Goal: Find specific page/section: Find specific page/section

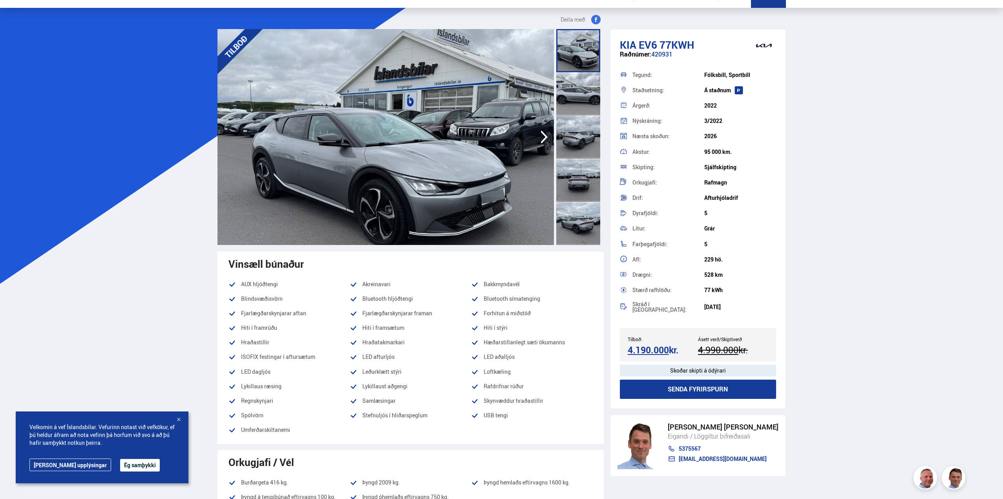
scroll to position [39, 0]
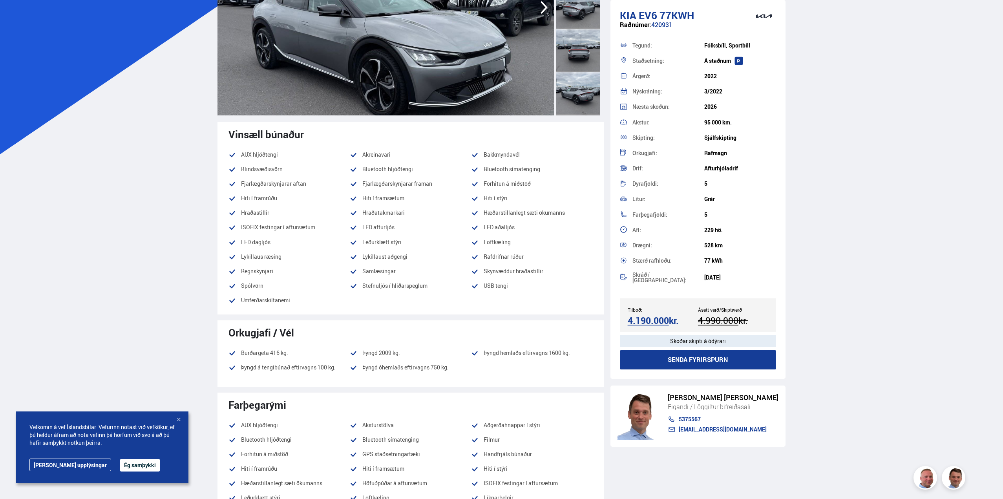
scroll to position [157, 0]
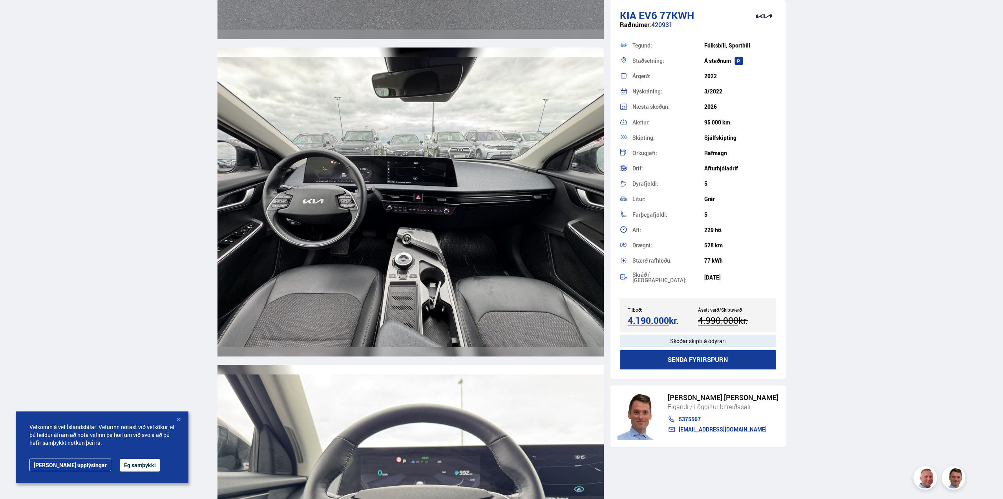
scroll to position [3691, 0]
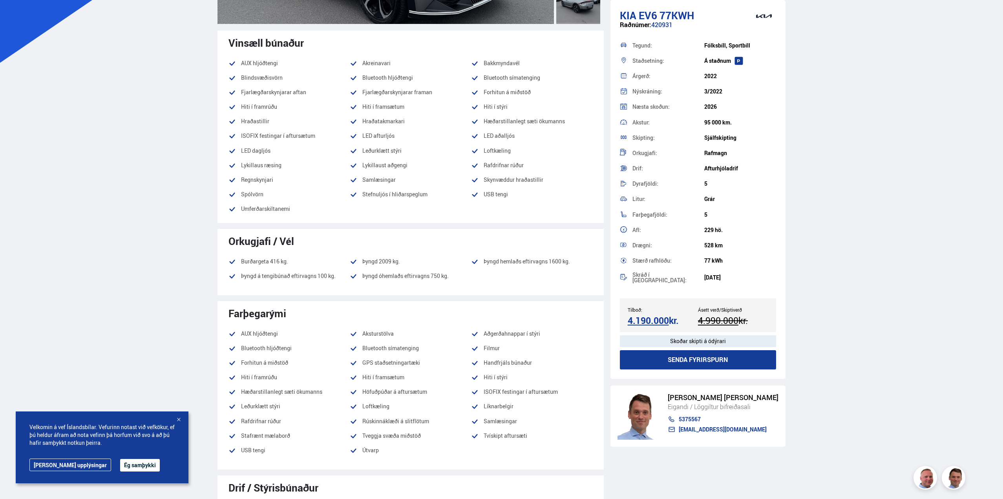
scroll to position [196, 0]
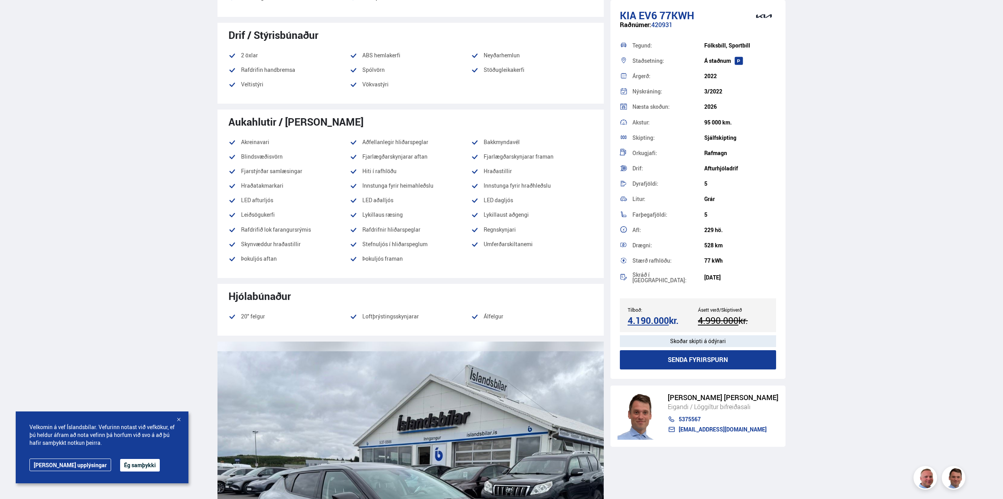
scroll to position [707, 0]
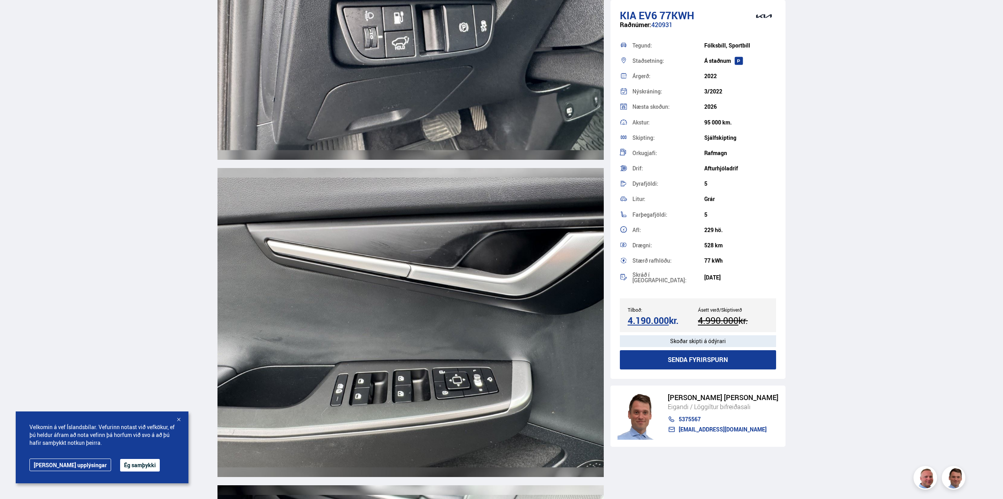
scroll to position [7578, 0]
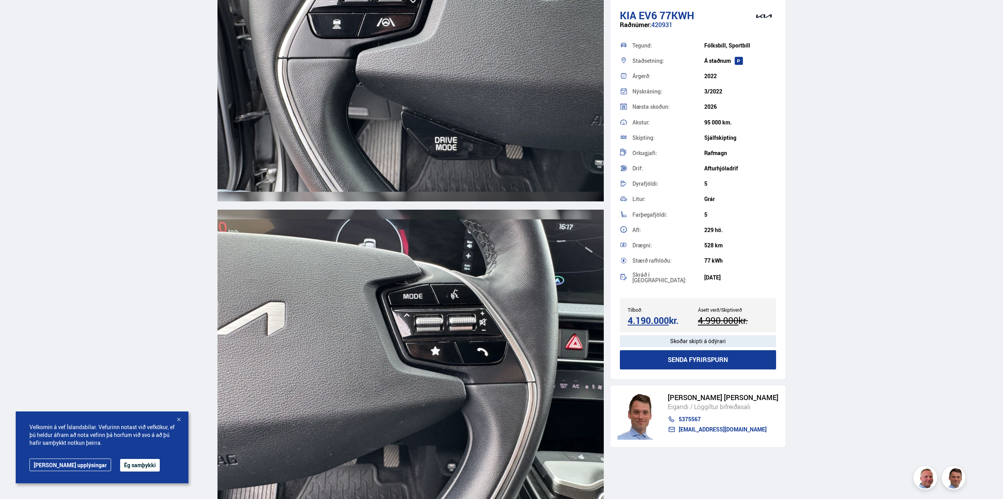
scroll to position [8481, 0]
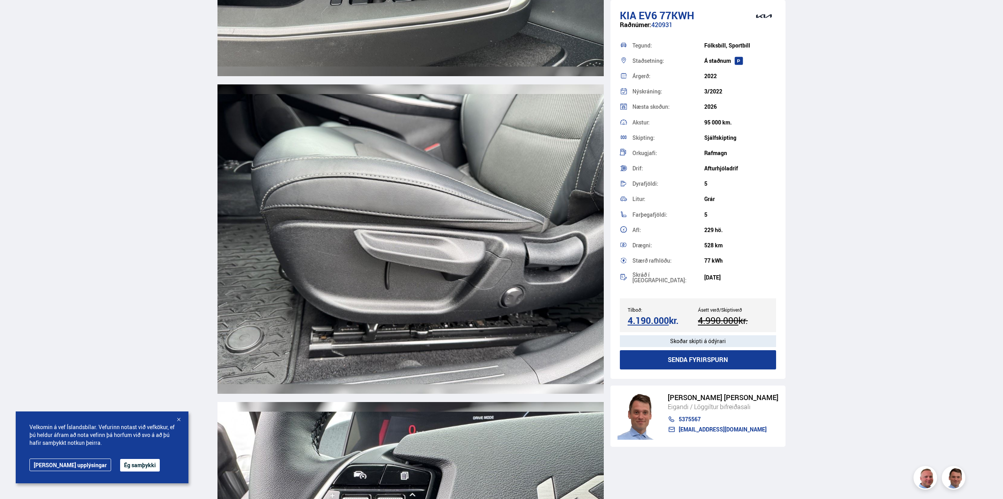
scroll to position [7931, 0]
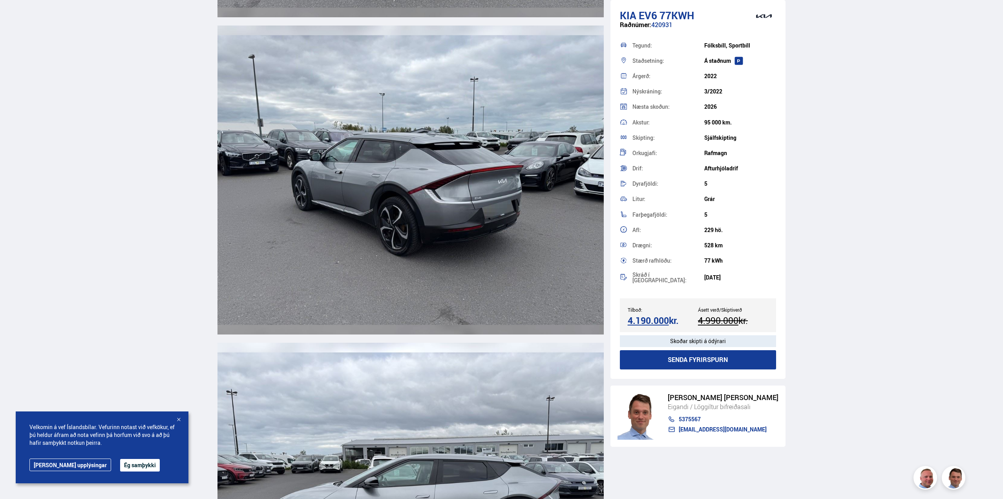
scroll to position [1972, 0]
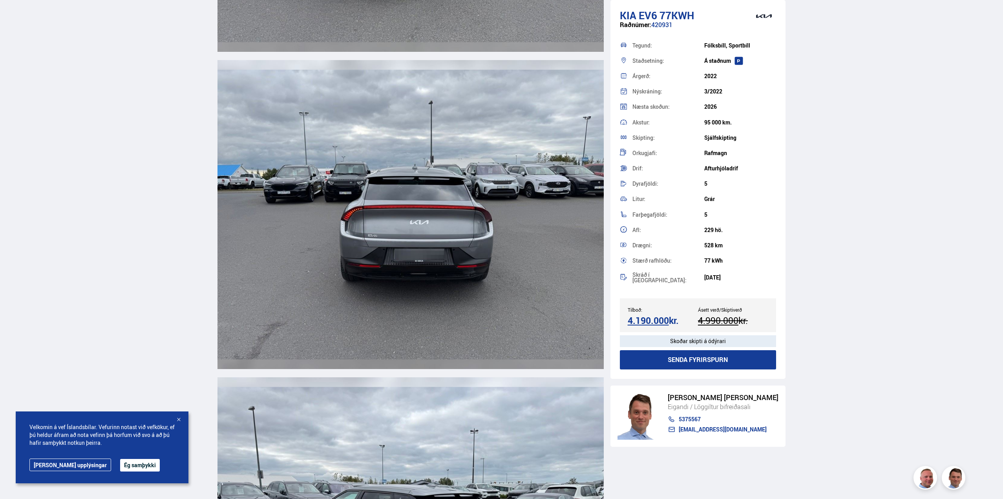
scroll to position [1933, 0]
